Goal: Task Accomplishment & Management: Use online tool/utility

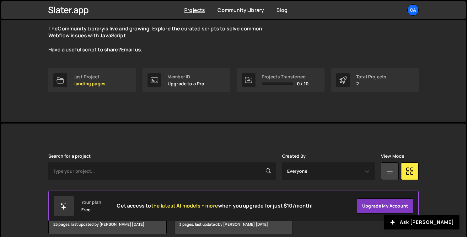
scroll to position [86, 0]
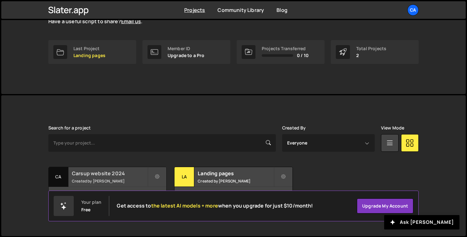
click at [104, 180] on small "Created by Jean Luc Grellier" at bounding box center [110, 181] width 76 height 5
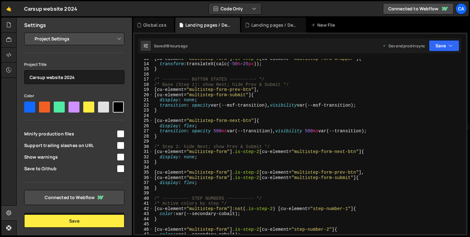
scroll to position [65, 0]
click at [272, 25] on div "Landing pages / Devenir franchisé.js" at bounding box center [274, 25] width 47 height 6
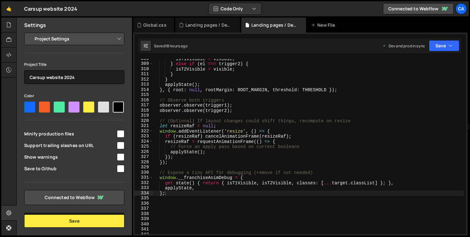
scroll to position [1588, 0]
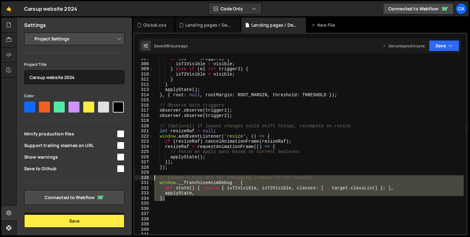
drag, startPoint x: 185, startPoint y: 201, endPoint x: 145, endPoint y: 176, distance: 47.0
click at [145, 176] on div "}; 307 308 309 310 311 312 313 314 315 316 317 318 319 320 321 322 323 324 325 …" at bounding box center [300, 147] width 332 height 176
type textarea "// Expose a tiny API for debugging (remove if not needed) window.__franchiseAni…"
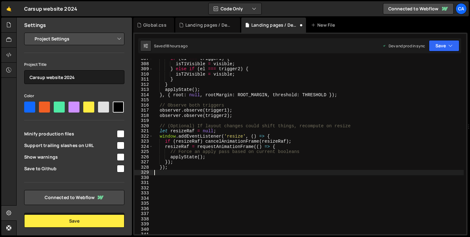
type textarea "});"
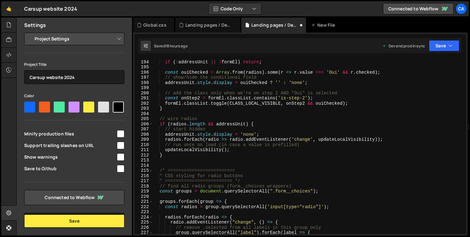
scroll to position [999, 0]
click at [177, 161] on div "function updateLocalVisibility ( ) { if ( ! addressUnit || ! formEl ) return ; …" at bounding box center [308, 147] width 311 height 186
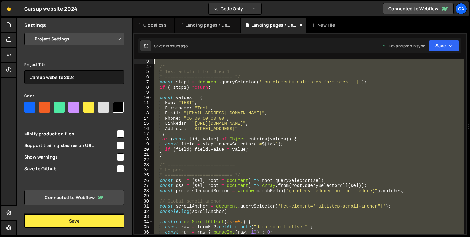
scroll to position [0, 0]
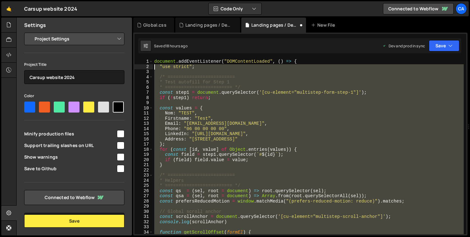
drag, startPoint x: 168, startPoint y: 219, endPoint x: 133, endPoint y: 68, distance: 155.7
click at [133, 68] on div "Files New File Javascript files 0 [Module] Breves module.js 0 0 [Module] Dynami…" at bounding box center [242, 127] width 453 height 219
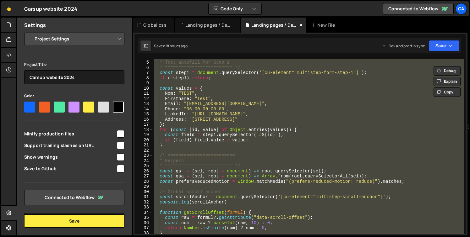
scroll to position [20, 0]
type textarea ""use strict";"
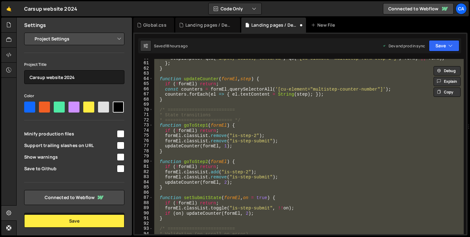
scroll to position [330, 0]
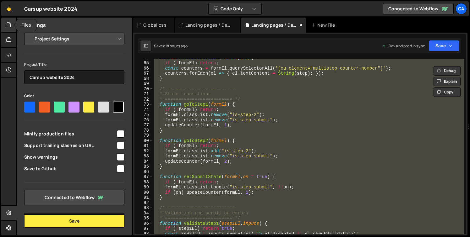
click at [12, 30] on div at bounding box center [8, 25] width 15 height 15
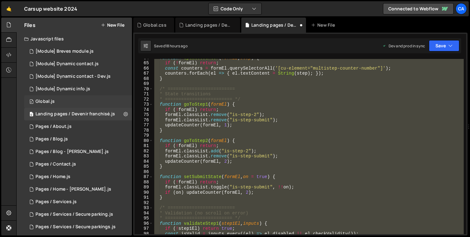
click at [65, 102] on div "0 Global.js 0" at bounding box center [78, 101] width 108 height 13
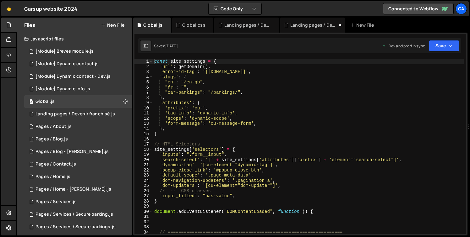
type textarea "}"
click at [234, 137] on div "const site_settings = { 'url' : getDomain ( ) , 'error-id-tag' : '[[DOMAIN_NAME…" at bounding box center [308, 152] width 311 height 186
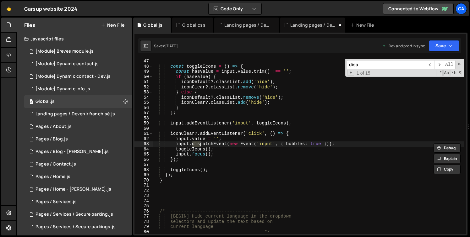
scroll to position [809, 0]
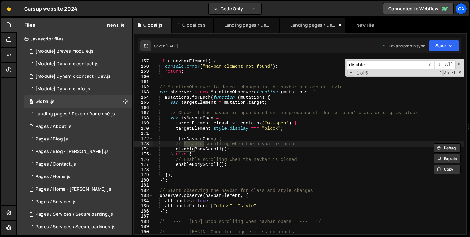
type input "disable"
type textarea "disableBodyScroll();"
click at [213, 151] on div "if ( ! navbarElement ) { console . error ( "Navbar element not found" ) ; retur…" at bounding box center [308, 152] width 311 height 186
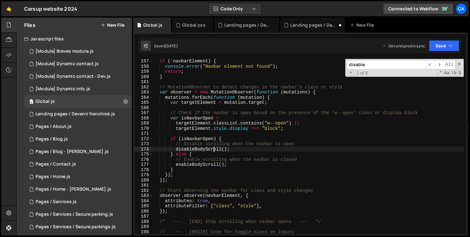
click at [213, 151] on div "if ( ! navbarElement ) { console . error ( "Navbar element not found" ) ; retur…" at bounding box center [308, 152] width 311 height 186
type input "disableBodyScroll"
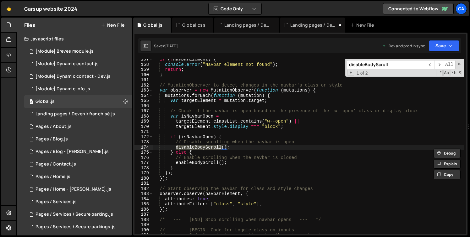
scroll to position [811, 0]
click at [168, 207] on div "if ( ! navbarElement ) { console . error ( "Navbar element not found" ) ; retur…" at bounding box center [308, 149] width 311 height 186
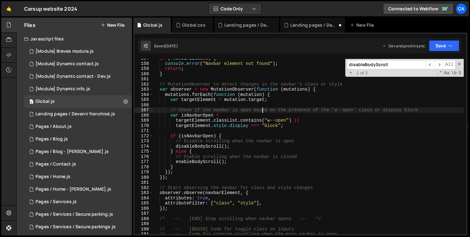
click at [261, 109] on div "if ( ! navbarElement ) { console . error ( "Navbar element not found" ) ; retur…" at bounding box center [308, 149] width 311 height 186
type textarea "}"
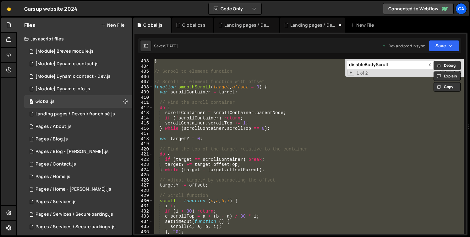
scroll to position [2314, 0]
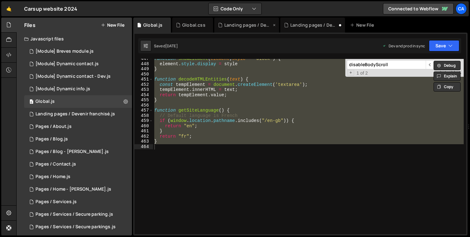
click at [232, 28] on div "Landing pages / Devenir franchisé.css" at bounding box center [247, 25] width 47 height 6
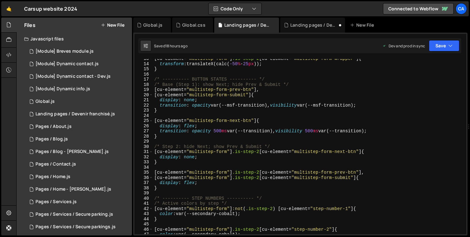
click at [227, 140] on div "[ cu-element = " multistep-form " ] .is-step-2 [ cu-element = " multistep-form-…" at bounding box center [308, 149] width 311 height 186
click at [166, 25] on icon at bounding box center [166, 25] width 4 height 6
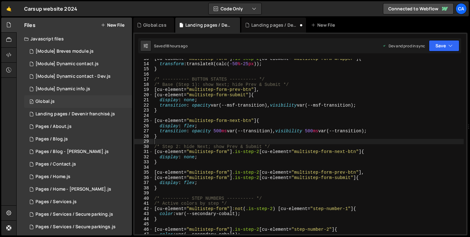
click at [64, 103] on div "0 Global.js 0" at bounding box center [78, 101] width 108 height 13
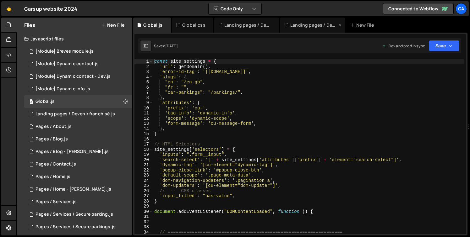
click at [305, 23] on div "Landing pages / Devenir franchisé.js" at bounding box center [313, 25] width 47 height 6
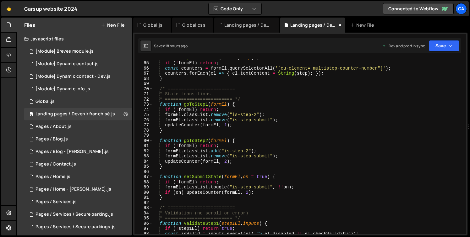
type textarea "function goToStep1(formEl) {"
click at [251, 105] on div "function updateCounter ( formEl , step ) { if ( ! formEl ) return ; const count…" at bounding box center [308, 148] width 311 height 186
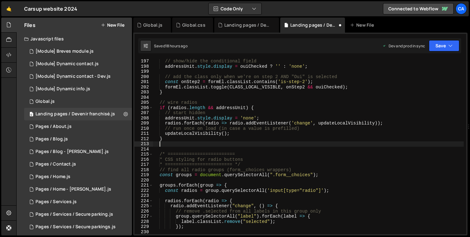
scroll to position [1643, 0]
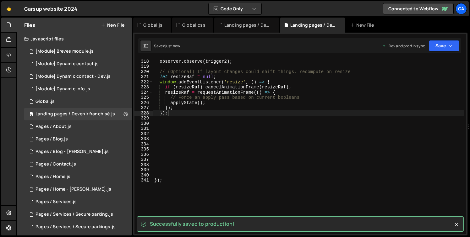
type textarea "});"
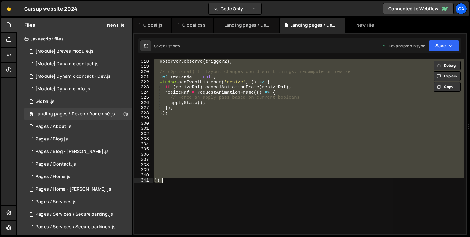
click at [201, 146] on div "observer . observe ( trigger2 ) ; // (Optional) If layout changes could shift t…" at bounding box center [308, 147] width 311 height 176
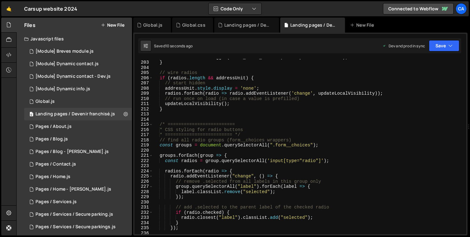
scroll to position [1011, 0]
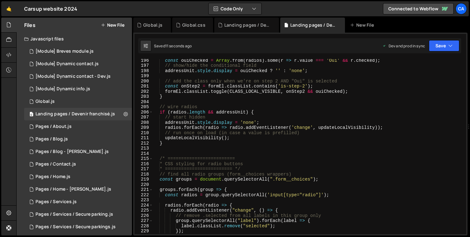
click at [239, 150] on div "const ouiChecked = Array . from ( radios ) . some ( r => r . value === 'Oui' &&…" at bounding box center [308, 151] width 311 height 186
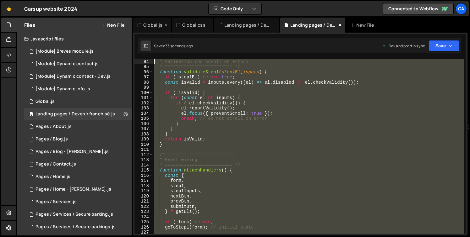
scroll to position [0, 0]
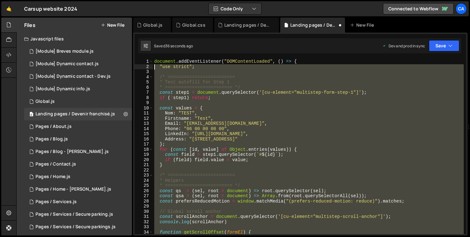
drag, startPoint x: 170, startPoint y: 127, endPoint x: 139, endPoint y: 68, distance: 67.3
click at [139, 68] on div "1 2 3 4 5 6 7 8 9 10 11 12 13 14 15 16 17 18 19 20 21 22 23 24 25 26 27 28 29 3…" at bounding box center [300, 147] width 332 height 176
paste textarea "</script>"
type textarea "</script>"
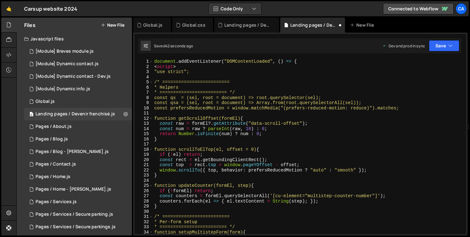
click at [184, 68] on div "document . addEventListener ( "DOMContentLoaded" , ( ) => { < script > "use str…" at bounding box center [308, 152] width 311 height 186
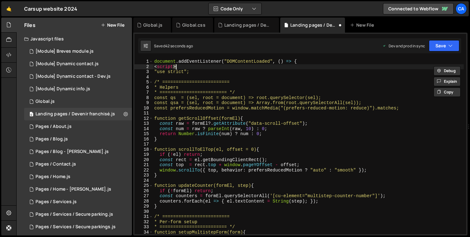
click at [184, 68] on div "document . addEventListener ( "DOMContentLoaded" , ( ) => { < script > "use str…" at bounding box center [308, 152] width 311 height 186
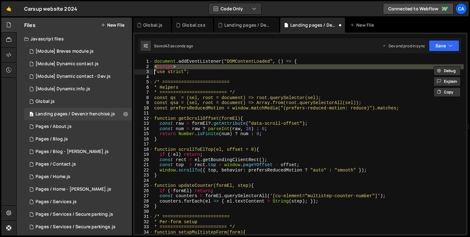
type textarea ""use strict";"
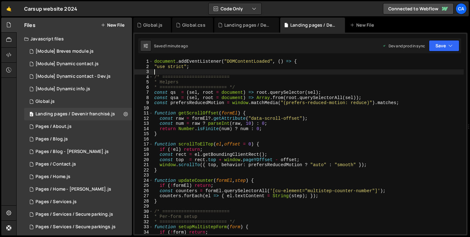
click at [258, 70] on div "document . addEventListener ( "DOMContentLoaded" , ( ) => { "use strict" ; /* =…" at bounding box center [308, 152] width 311 height 186
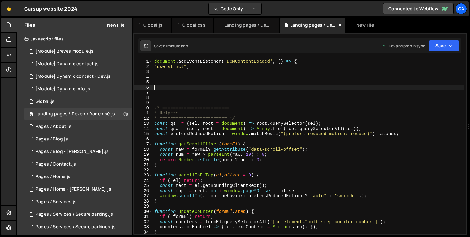
paste textarea "});"
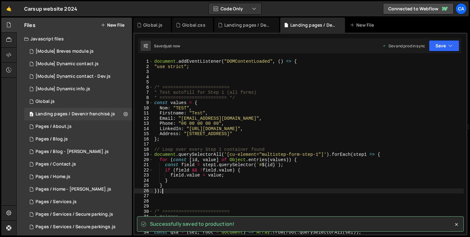
type textarea "});"
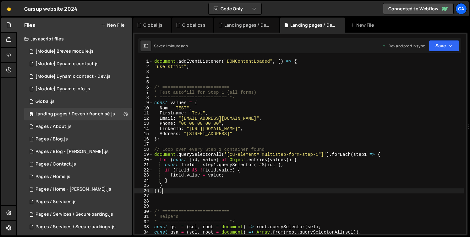
click at [306, 146] on div "document . addEventListener ( "DOMContentLoaded" , ( ) => { "use strict" ; /* =…" at bounding box center [308, 152] width 311 height 186
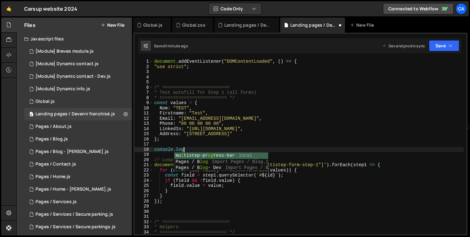
scroll to position [0, 2]
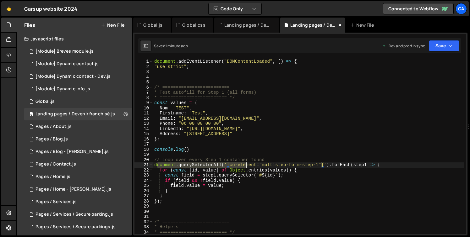
drag, startPoint x: 156, startPoint y: 165, endPoint x: 266, endPoint y: 166, distance: 110.5
click at [266, 166] on div "document . addEventListener ( "DOMContentLoaded" , ( ) => { "use strict" ; /* =…" at bounding box center [308, 152] width 311 height 186
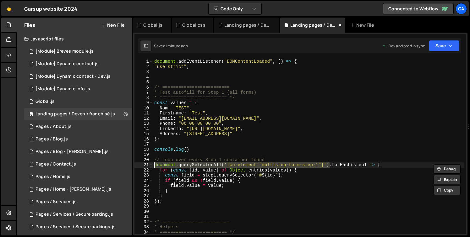
drag, startPoint x: 328, startPoint y: 165, endPoint x: 149, endPoint y: 165, distance: 179.9
click at [149, 165] on div "document.querySelectorAll('[cu-element="multistep-form-step-1"]').forEach(step1…" at bounding box center [300, 147] width 332 height 176
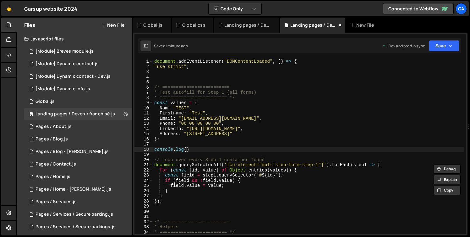
click at [187, 150] on div "document . addEventListener ( "DOMContentLoaded" , ( ) => { "use strict" ; /* =…" at bounding box center [308, 152] width 311 height 186
paste textarea "document.querySelectorAll('[cu-element="multistep-form-step-1"]')"
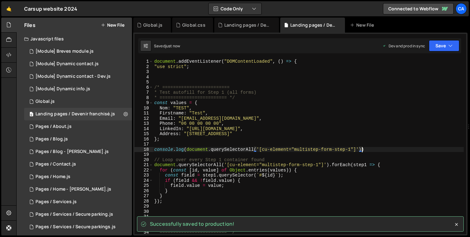
type textarea "console.log(document.querySelectorAll('[cu-element="multistep-form-step-1"]'))"
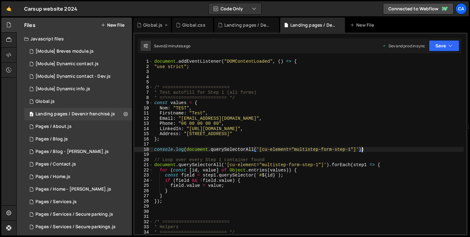
click at [153, 25] on div "Global.js" at bounding box center [152, 25] width 19 height 6
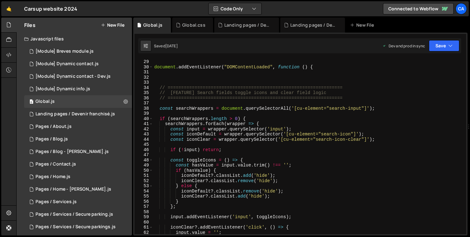
scroll to position [190, 0]
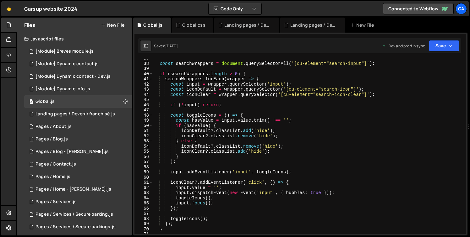
type textarea "};"
click at [269, 160] on div "const searchWrappers = document . querySelectorAll ( '[cu-element="search-input…" at bounding box center [308, 149] width 311 height 186
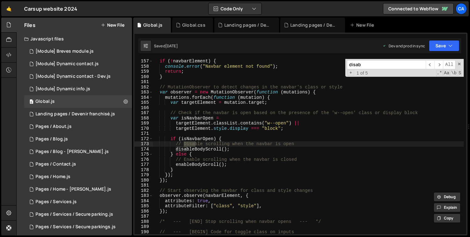
scroll to position [809, 0]
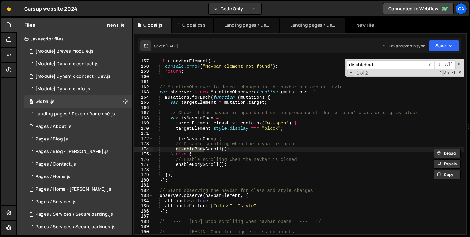
type input "disablebod"
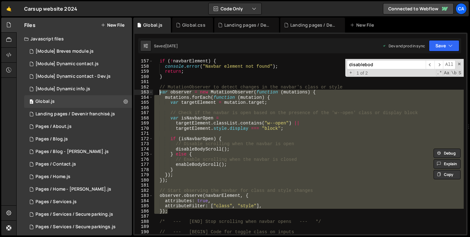
drag, startPoint x: 180, startPoint y: 214, endPoint x: 159, endPoint y: 94, distance: 121.5
click at [159, 94] on div "if ( ! navbarElement ) { console . error ( "Navbar element not found" ) ; retur…" at bounding box center [308, 152] width 311 height 186
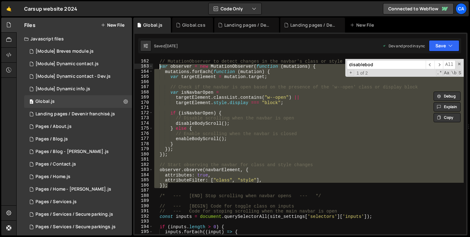
scroll to position [834, 0]
click at [280, 133] on div "// MutationObserver to detect changes in the navbar's class or style var observ…" at bounding box center [308, 147] width 311 height 176
type textarea "// Enable scrolling when the navbar is closed"
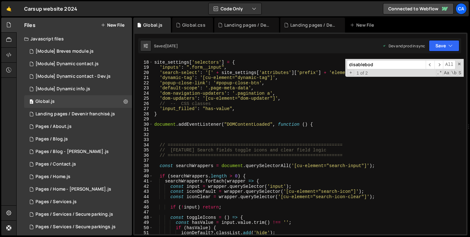
scroll to position [0, 0]
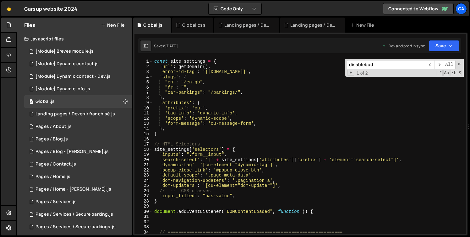
click at [458, 66] on div "disablebod ​ ​ All Replace All + 1 of 2 .* Aa \b S" at bounding box center [404, 68] width 118 height 18
click at [460, 62] on span at bounding box center [459, 64] width 4 height 4
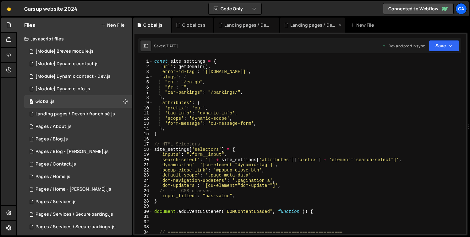
click at [291, 30] on div "Landing pages / Devenir franchisé.js" at bounding box center [312, 25] width 65 height 15
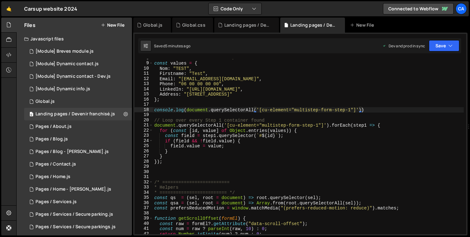
scroll to position [37, 0]
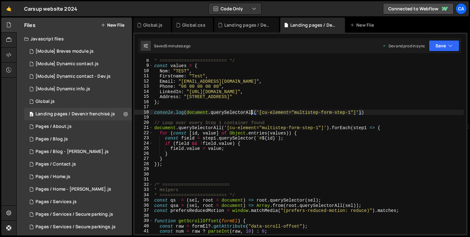
click at [252, 110] on div "* ========================= */ const values = { Nom : "TEST" , Firstname : "Tes…" at bounding box center [308, 151] width 311 height 186
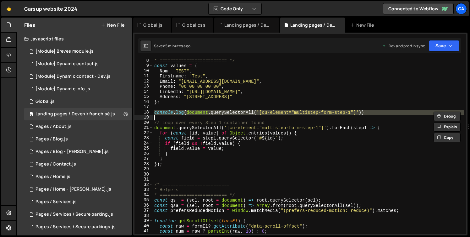
click at [252, 110] on div "* ========================= */ const values = { Nom : "TEST" , Firstname : "Tes…" at bounding box center [308, 151] width 311 height 186
type textarea "console.log(document.querySelectorAll('[cu-element="multistep-form-step-1"]'))"
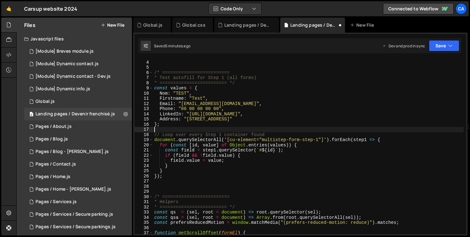
scroll to position [0, 0]
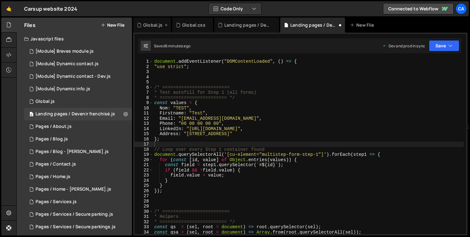
click at [157, 26] on div "Global.js" at bounding box center [152, 25] width 19 height 6
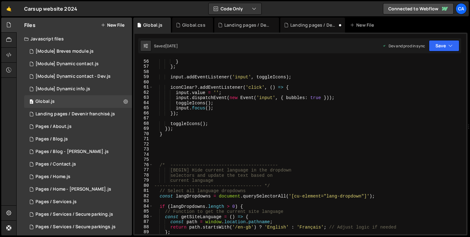
scroll to position [460, 0]
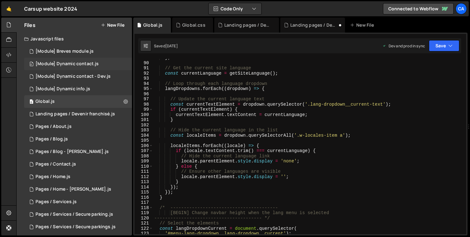
click at [84, 62] on div "[Module] Dynamic contact.js" at bounding box center [66, 64] width 63 height 6
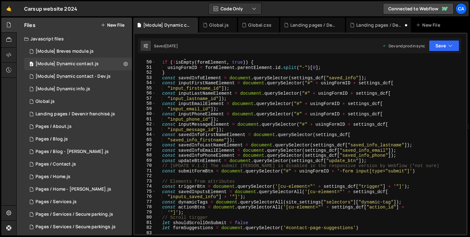
scroll to position [259, 0]
type textarea ""input_email_id"]);"
click at [212, 107] on div "let usingFormID = '--' if ( ! isEmpty ( formElement , true )) { usingFormID = f…" at bounding box center [309, 147] width 308 height 186
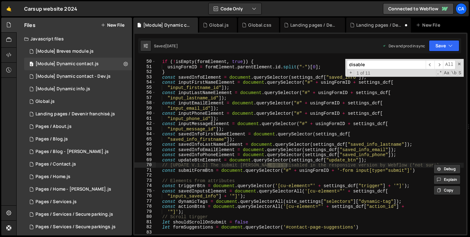
type input "disableB"
type textarea "// [UPDATE V.1.2] The submit [PERSON_NAME] is disabled in the responsive versio…"
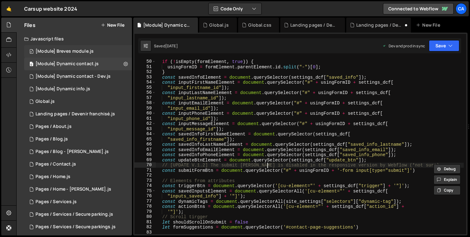
click at [72, 55] on div "0 [Module] Breves module.js 0" at bounding box center [78, 51] width 108 height 13
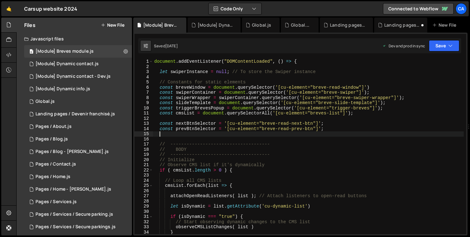
click at [289, 132] on div "document . addEventListener ( "DOMContentLoaded" , ( ) => { let swiperInstance …" at bounding box center [308, 152] width 311 height 186
click at [85, 67] on div "0 [Module] Dynamic contact.js 0" at bounding box center [78, 64] width 108 height 13
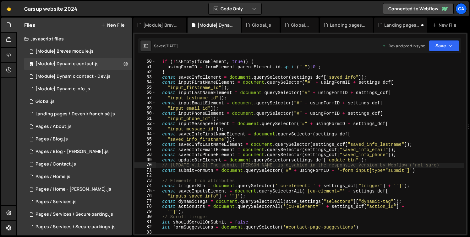
type textarea "const inputMessageElement = document.querySelector("#" + usingFormID + settings…"
click at [251, 122] on div "let usingFormID = '--' if ( ! isEmpty ( formElement , true )) { usingFormID = f…" at bounding box center [309, 147] width 308 height 186
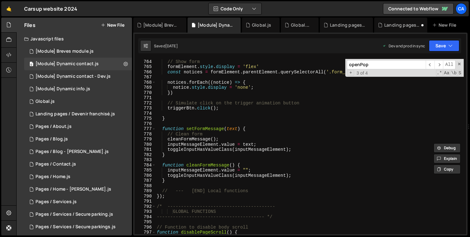
scroll to position [4067, 0]
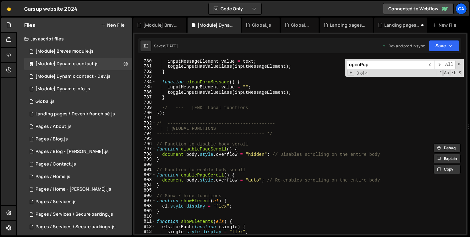
type input "openPop"
type textarea "function disablePageScroll() {"
click at [204, 149] on div "inputMessageElement . value = text ; toggleInputHasValueClass ( inputMessageEle…" at bounding box center [309, 152] width 308 height 186
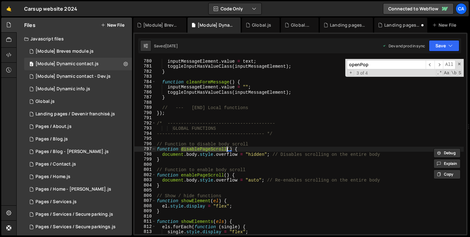
type input "disablePageScroll"
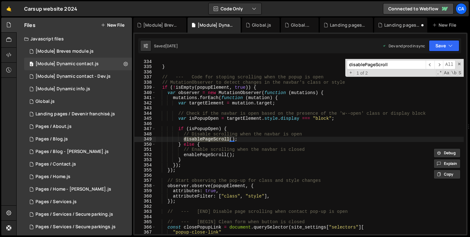
scroll to position [1725, 0]
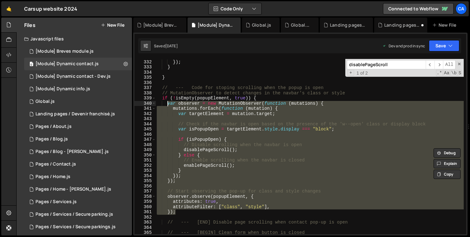
drag, startPoint x: 178, startPoint y: 213, endPoint x: 169, endPoint y: 106, distance: 107.8
click at [169, 106] on div "toggleContent ( formContent , expertContent , formTab , expertTab ) ; }) ; } } …" at bounding box center [309, 147] width 308 height 186
type textarea "var observer = new MutationObserver(function (mutations) { mutations.forEach(fu…"
click at [275, 25] on icon at bounding box center [275, 25] width 4 height 6
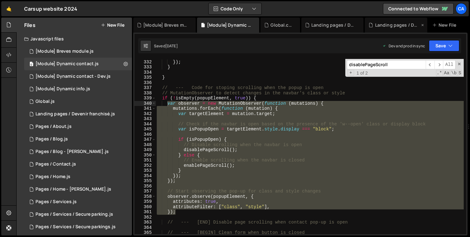
click at [380, 23] on div "Landing pages / Devenir franchisé.js" at bounding box center [397, 25] width 45 height 6
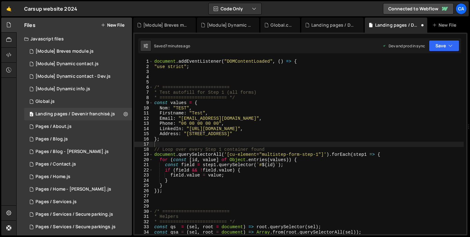
type textarea "});"
click at [205, 192] on div "document . addEventListener ( "DOMContentLoaded" , ( ) => { "use strict" ; /* =…" at bounding box center [308, 152] width 311 height 186
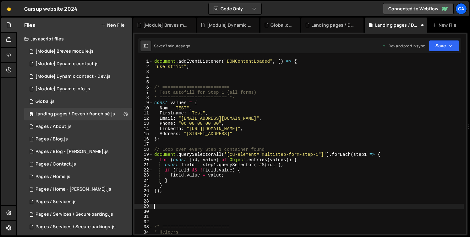
paste textarea "});"
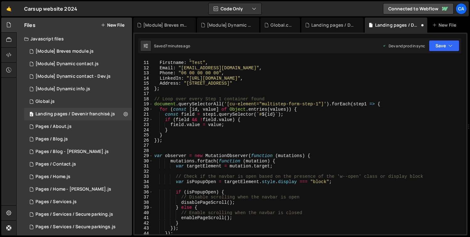
scroll to position [119, 0]
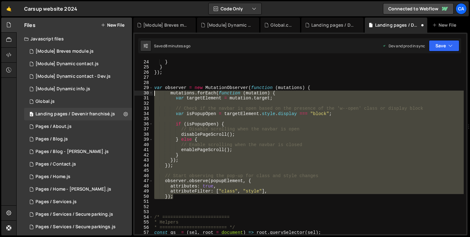
drag, startPoint x: 184, startPoint y: 198, endPoint x: 148, endPoint y: 95, distance: 109.6
click at [148, 95] on div "}); 23 24 25 26 27 28 29 30 31 32 33 34 35 36 37 38 39 40 41 42 43 44 45 46 47 …" at bounding box center [300, 147] width 332 height 176
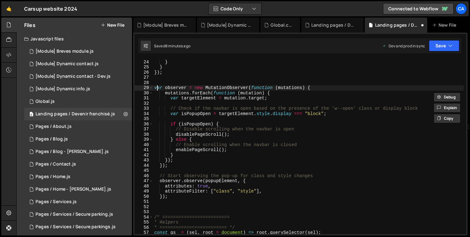
click at [157, 90] on div "field . value = value ; } } }) ; var observer = new MutationObserver ( function…" at bounding box center [308, 147] width 311 height 186
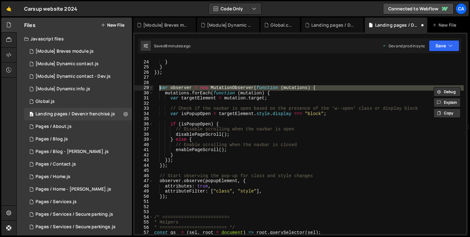
click at [221, 181] on div "field . value = value ; } } }) ; var observer = new MutationObserver ( function…" at bounding box center [308, 147] width 311 height 186
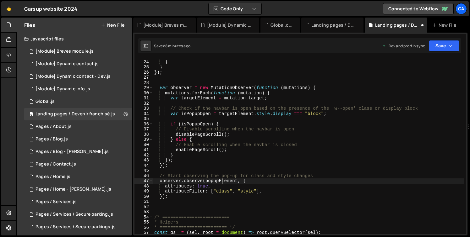
click at [221, 181] on div "field . value = value ; } } }) ; var observer = new MutationObserver ( function…" at bounding box center [308, 147] width 311 height 186
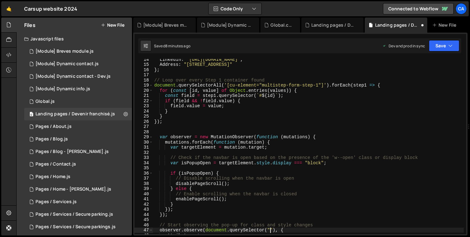
scroll to position [98, 0]
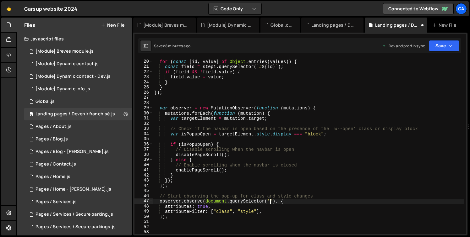
paste textarea "[cu-element="lp-contact-modal"]"
type textarea "observer.observe(document.querySelector('[cu-element="lp-contact-modal"]'), {"
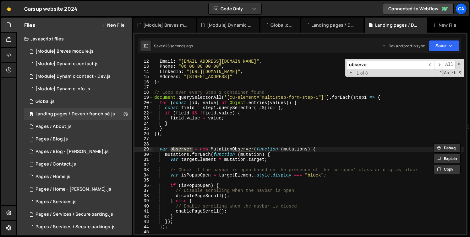
scroll to position [57, 0]
type input "observer"
click at [187, 148] on div "Email : "[EMAIL_ADDRESS][DOMAIN_NAME]" , Phone : "[PHONE_NUMBER]" , LinkedIn : …" at bounding box center [308, 152] width 311 height 186
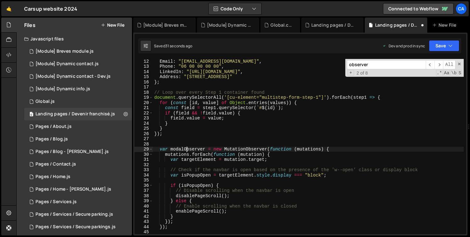
scroll to position [92, 0]
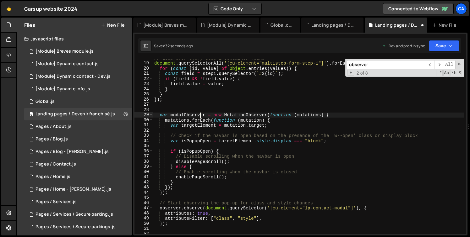
click at [199, 115] on div "// Loop over every Step 1 container found document . querySelectorAll ( '[cu-el…" at bounding box center [308, 149] width 311 height 186
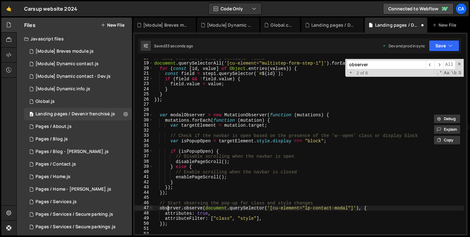
click at [167, 208] on div "// Loop over every Step 1 container found document . querySelectorAll ( '[cu-el…" at bounding box center [308, 149] width 311 height 186
paste textarea "modalO"
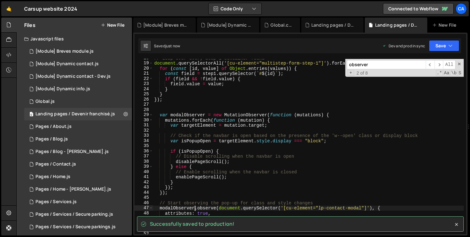
type textarea "modalObserver.observe(document.querySelector('[cu-element="lp-contact-modal"]')…"
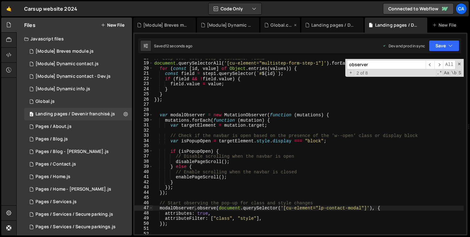
click at [270, 22] on div "Global.css" at bounding box center [281, 25] width 22 height 6
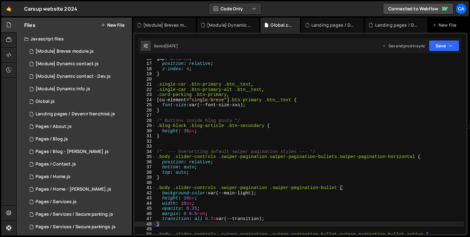
scroll to position [2485, 0]
click at [295, 24] on icon at bounding box center [295, 25] width 4 height 6
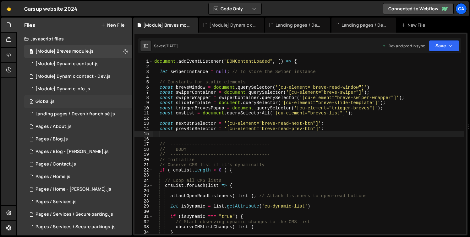
click at [74, 101] on div "0 Global.js 0" at bounding box center [78, 101] width 108 height 13
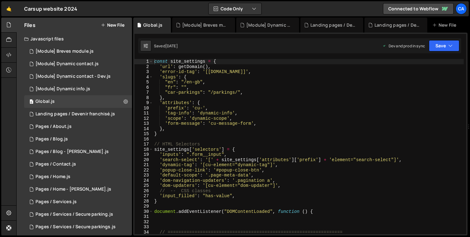
type textarea "// HTML Selectors"
click at [220, 147] on div "const site_settings = { 'url' : getDomain ( ) , 'error-id-tag' : '[[DOMAIN_NAME…" at bounding box center [308, 152] width 311 height 186
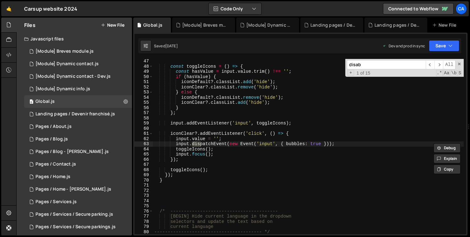
scroll to position [809, 0]
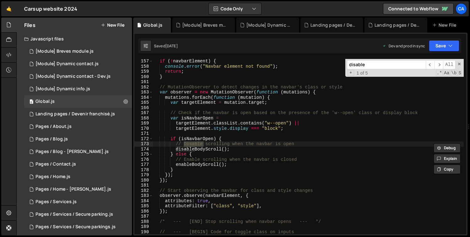
type input "disable"
type textarea "disableBodyScroll();"
click at [180, 152] on div "if ( ! navbarElement ) { console . error ( "Navbar element not found" ) ; retur…" at bounding box center [308, 152] width 311 height 186
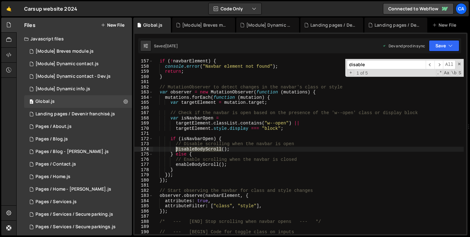
click at [180, 152] on div "if ( ! navbarElement ) { console . error ( "Navbar element not found" ) ; retur…" at bounding box center [308, 152] width 311 height 186
click at [376, 29] on div "Landing pages / Devenir franchisé.js" at bounding box center [395, 25] width 63 height 15
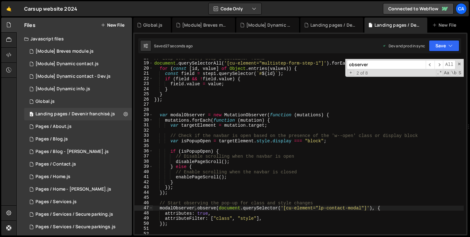
click at [197, 163] on div "// Loop over every Step 1 container found document . querySelectorAll ( '[cu-el…" at bounding box center [308, 149] width 311 height 186
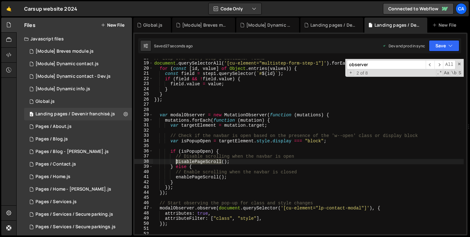
click at [197, 163] on div "// Loop over every Step 1 container found document . querySelectorAll ( '[cu-el…" at bounding box center [308, 149] width 311 height 186
paste textarea "Body"
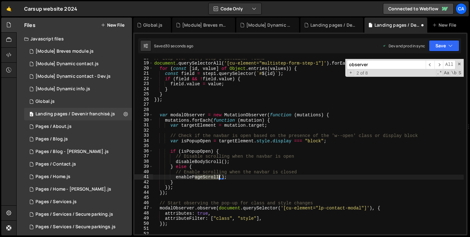
drag, startPoint x: 193, startPoint y: 177, endPoint x: 218, endPoint y: 175, distance: 24.6
click at [218, 175] on div "// Loop over every Step 1 container found document . querySelectorAll ( '[cu-el…" at bounding box center [308, 149] width 311 height 186
paste textarea "disableBody"
click at [198, 178] on div "// Loop over every Step 1 container found document . querySelectorAll ( '[cu-el…" at bounding box center [308, 149] width 311 height 186
type textarea "enableBodyScroll();"
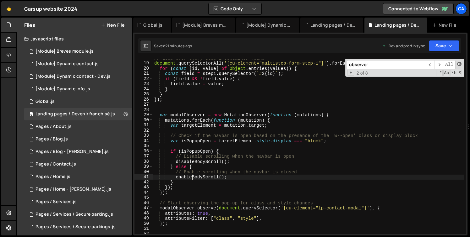
click at [458, 65] on span at bounding box center [459, 64] width 4 height 4
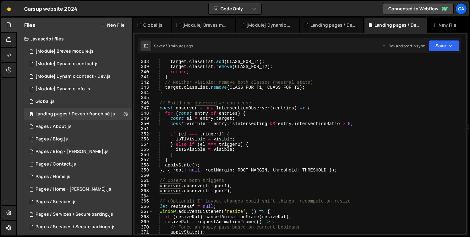
scroll to position [1909, 0]
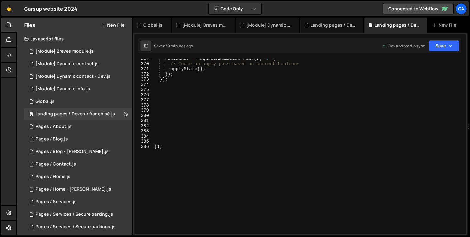
click at [199, 105] on div "resizeRaf = requestAnimationFrame (( ) => { // Force an apply pass based on cur…" at bounding box center [308, 149] width 311 height 186
paste textarea "}"
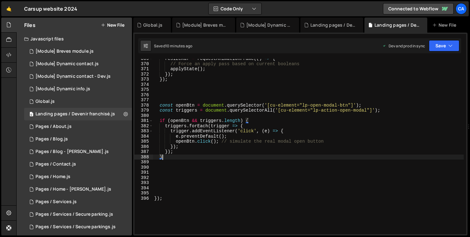
click at [305, 108] on div "resizeRaf = requestAnimationFrame (( ) => { // Force an apply pass based on cur…" at bounding box center [308, 149] width 311 height 186
type textarea "const openBtn = document.querySelector('[cu-element="lp-open-modal-btn"]');"
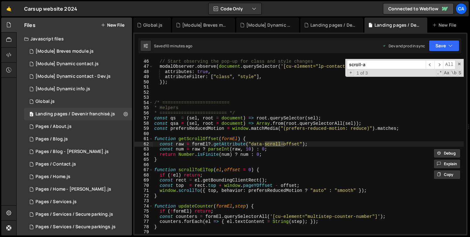
scroll to position [363, 0]
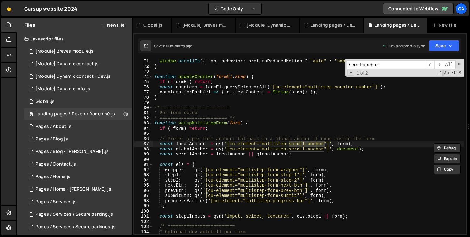
type input "scroll-anchor"
click at [160, 151] on div "window . scrollTo ({ top , behavior : prefersReducedMotion ? "auto" : "smooth" …" at bounding box center [308, 152] width 311 height 186
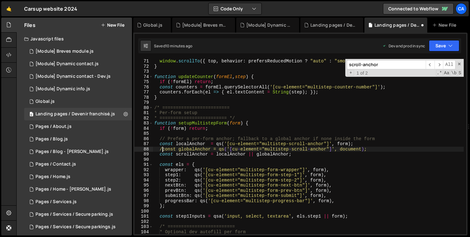
scroll to position [0, 1]
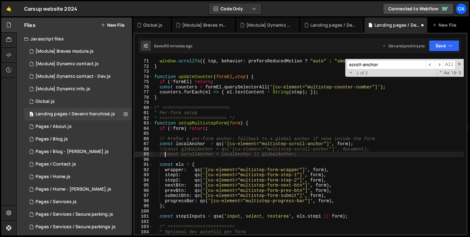
click at [197, 154] on div "window . scrollTo ({ top , behavior : prefersReducedMotion ? "auto" : "smooth" …" at bounding box center [308, 152] width 311 height 186
click at [189, 141] on div "window . scrollTo ({ top , behavior : prefersReducedMotion ? "auto" : "smooth" …" at bounding box center [308, 152] width 311 height 186
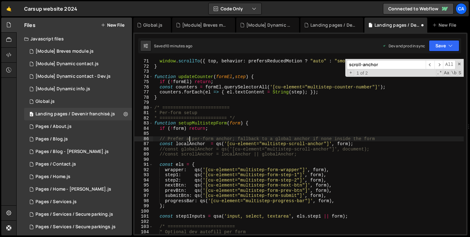
click at [190, 142] on div "window . scrollTo ({ top , behavior : prefersReducedMotion ? "auto" : "smooth" …" at bounding box center [308, 152] width 311 height 186
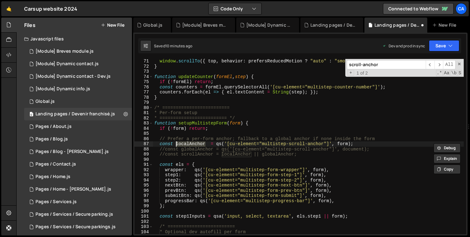
paste textarea "scrol"
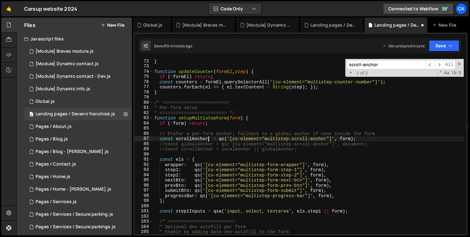
scroll to position [377, 0]
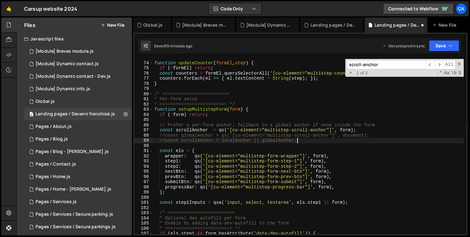
click at [380, 140] on div "function updateCounter ( formEl , step ) { if ( ! formEl ) return ; const count…" at bounding box center [308, 148] width 311 height 186
type textarea "//const scrollAnchor = localAnchor || globalAnchor;"
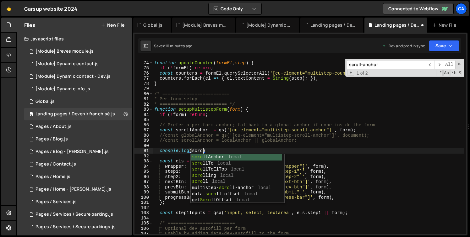
scroll to position [0, 3]
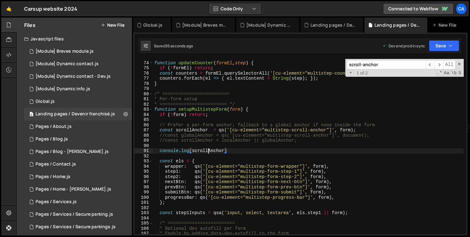
click at [208, 152] on div "function updateCounter ( formEl , step ) { if ( ! formEl ) return ; const count…" at bounding box center [308, 148] width 311 height 186
type textarea "console.log(scrollAnchor)"
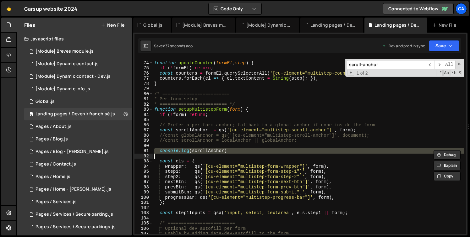
scroll to position [0, 0]
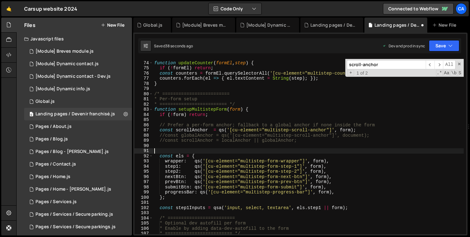
click at [194, 130] on div "function updateCounter ( formEl , step ) { if ( ! formEl ) return ; const count…" at bounding box center [308, 148] width 311 height 186
type textarea "const scrollAnchor = qs('[cu-element="multistep-scroll-anchor"]', form);"
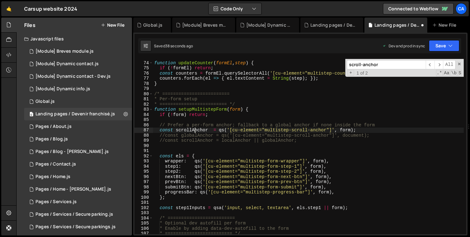
click at [194, 130] on div "function updateCounter ( formEl , step ) { if ( ! formEl ) return ; const count…" at bounding box center [308, 148] width 311 height 186
click at [351, 69] on div "scroll-anchor ​ ​ All Replace All + 1 of 2 .* Aa \b S" at bounding box center [404, 68] width 118 height 18
click at [351, 68] on input "scroll-anchor" at bounding box center [386, 64] width 79 height 9
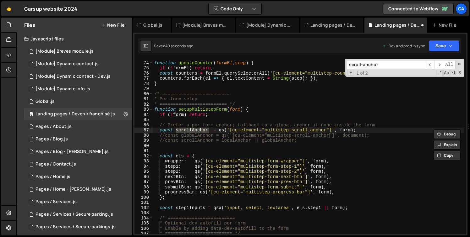
click at [351, 68] on input "scroll-anchor" at bounding box center [386, 64] width 79 height 9
paste input "A"
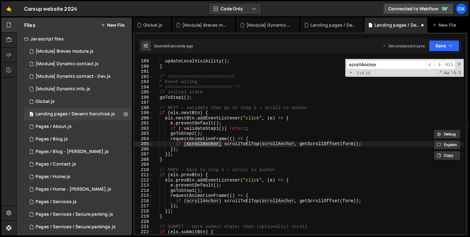
type input "scrollAnchor"
type textarea "requestAnimationFrame(() => {"
click at [258, 139] on div "updateLocalVisibility ( ) ; } /* ========================= * Event wiring * ===…" at bounding box center [308, 152] width 311 height 186
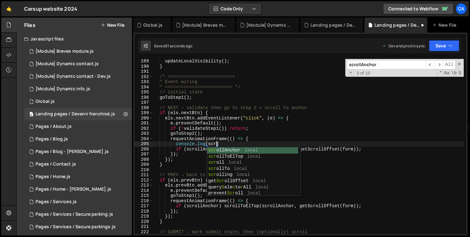
scroll to position [0, 4]
type textarea "console.log(scrollAnchor)"
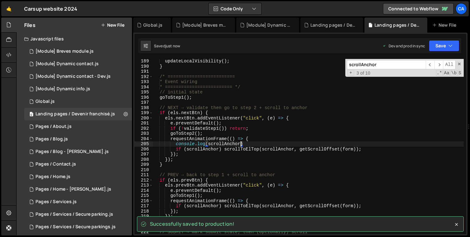
click at [257, 146] on div "updateLocalVisibility ( ) ; } /* ========================= * Event wiring * ===…" at bounding box center [308, 152] width 311 height 186
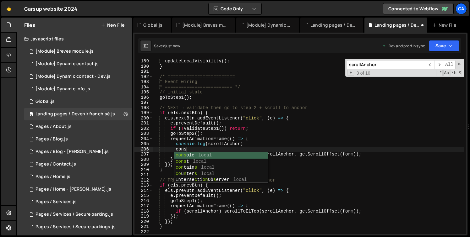
type textarea "console"
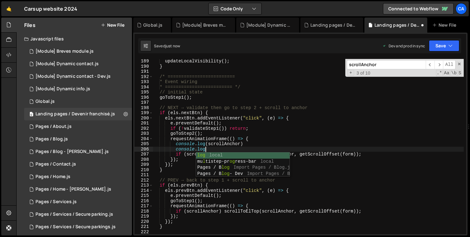
scroll to position [0, 3]
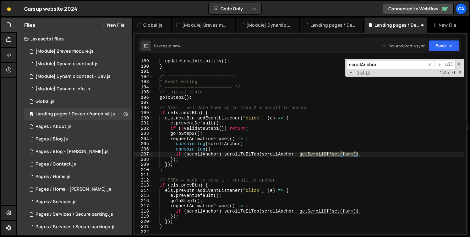
drag, startPoint x: 299, startPoint y: 155, endPoint x: 355, endPoint y: 152, distance: 56.3
click at [355, 152] on div "updateLocalVisibility ( ) ; } /* ========================= * Event wiring * ===…" at bounding box center [308, 152] width 311 height 186
click at [209, 149] on div "updateLocalVisibility ( ) ; } /* ========================= * Event wiring * ===…" at bounding box center [308, 152] width 311 height 186
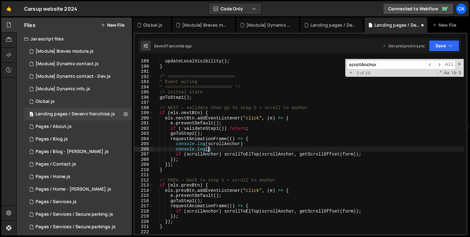
paste textarea "getScrollOffset(form)"
click at [233, 155] on div "updateLocalVisibility ( ) ; } /* ========================= * Event wiring * ===…" at bounding box center [308, 152] width 311 height 186
type textarea "if (scrollAnchor) scrollToElTop(scrollAnchor, getScrollOffset(form));"
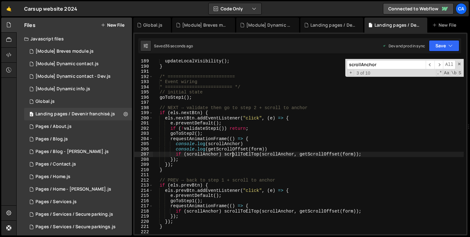
click at [233, 155] on div "updateLocalVisibility ( ) ; } /* ========================= * Event wiring * ===…" at bounding box center [308, 152] width 311 height 186
type input "scrollToElTop"
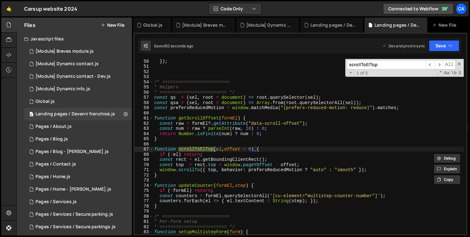
scroll to position [0, 0]
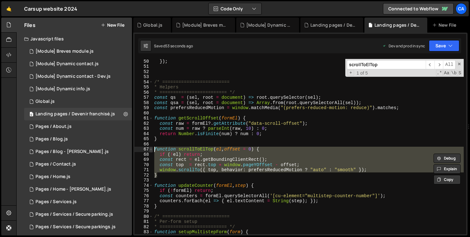
drag, startPoint x: 172, startPoint y: 174, endPoint x: 149, endPoint y: 148, distance: 34.5
click at [149, 148] on div "} 50 51 52 53 54 55 56 57 58 59 60 61 62 63 64 65 66 67 68 69 70 71 72 73 74 75…" at bounding box center [300, 147] width 332 height 176
click at [356, 65] on input "scrollToElTop" at bounding box center [386, 64] width 79 height 9
click at [385, 66] on input "scrollToElTop" at bounding box center [386, 64] width 79 height 9
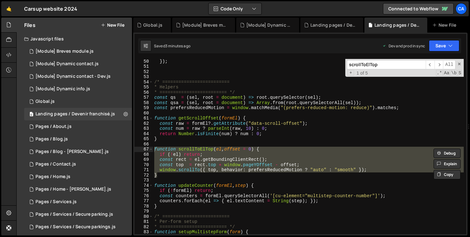
click at [382, 63] on input "scrollToElTop" at bounding box center [386, 64] width 79 height 9
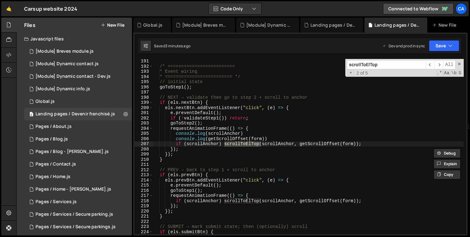
scroll to position [985, 0]
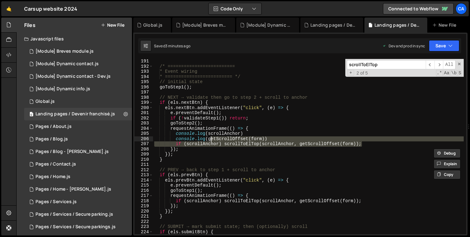
drag, startPoint x: 364, startPoint y: 144, endPoint x: 197, endPoint y: 135, distance: 167.6
click at [197, 135] on div "/* ========================= * Event wiring * ========================= */ // i…" at bounding box center [308, 152] width 311 height 186
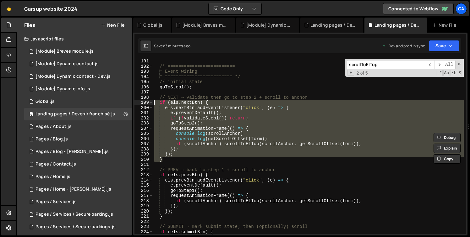
drag, startPoint x: 176, startPoint y: 160, endPoint x: 145, endPoint y: 105, distance: 63.4
click at [145, 105] on div "console.log(scrollAnchor) console.log(getScrollOffset(form)) 191 192 193 194 19…" at bounding box center [300, 147] width 332 height 176
type textarea "if (els.nextBtn) { els.nextBtn.addEventListener("click", (e) => {"
click at [377, 65] on input "scrollToElTop" at bounding box center [386, 64] width 79 height 9
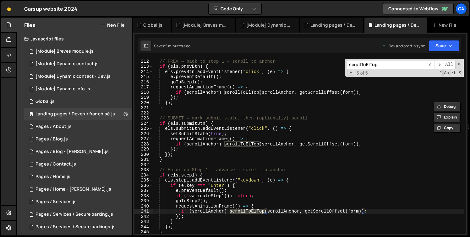
scroll to position [254, 0]
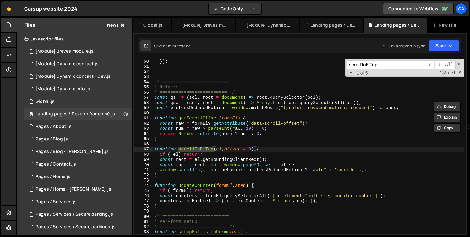
click at [163, 143] on div "}) ; /* ========================= * Helpers * ========================= */ cons…" at bounding box center [308, 152] width 311 height 186
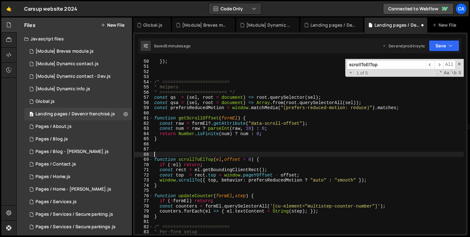
paste textarea "}"
type textarea "}"
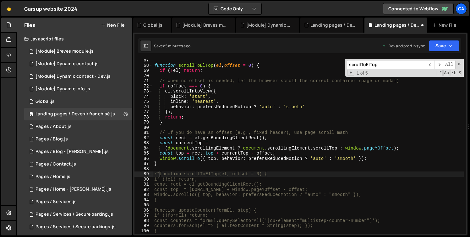
scroll to position [376, 0]
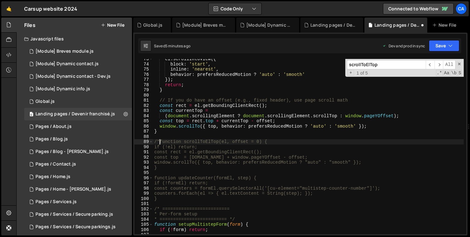
click at [174, 168] on div "el . scrollIntoView ({ block : 'start' , inline : 'nearest' , behavior : prefer…" at bounding box center [308, 150] width 311 height 186
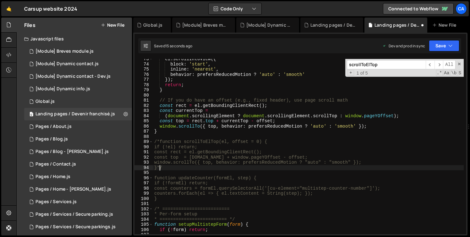
scroll to position [0, 0]
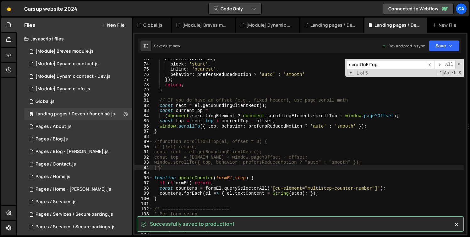
type textarea "}*/"
